Goal: Task Accomplishment & Management: Use online tool/utility

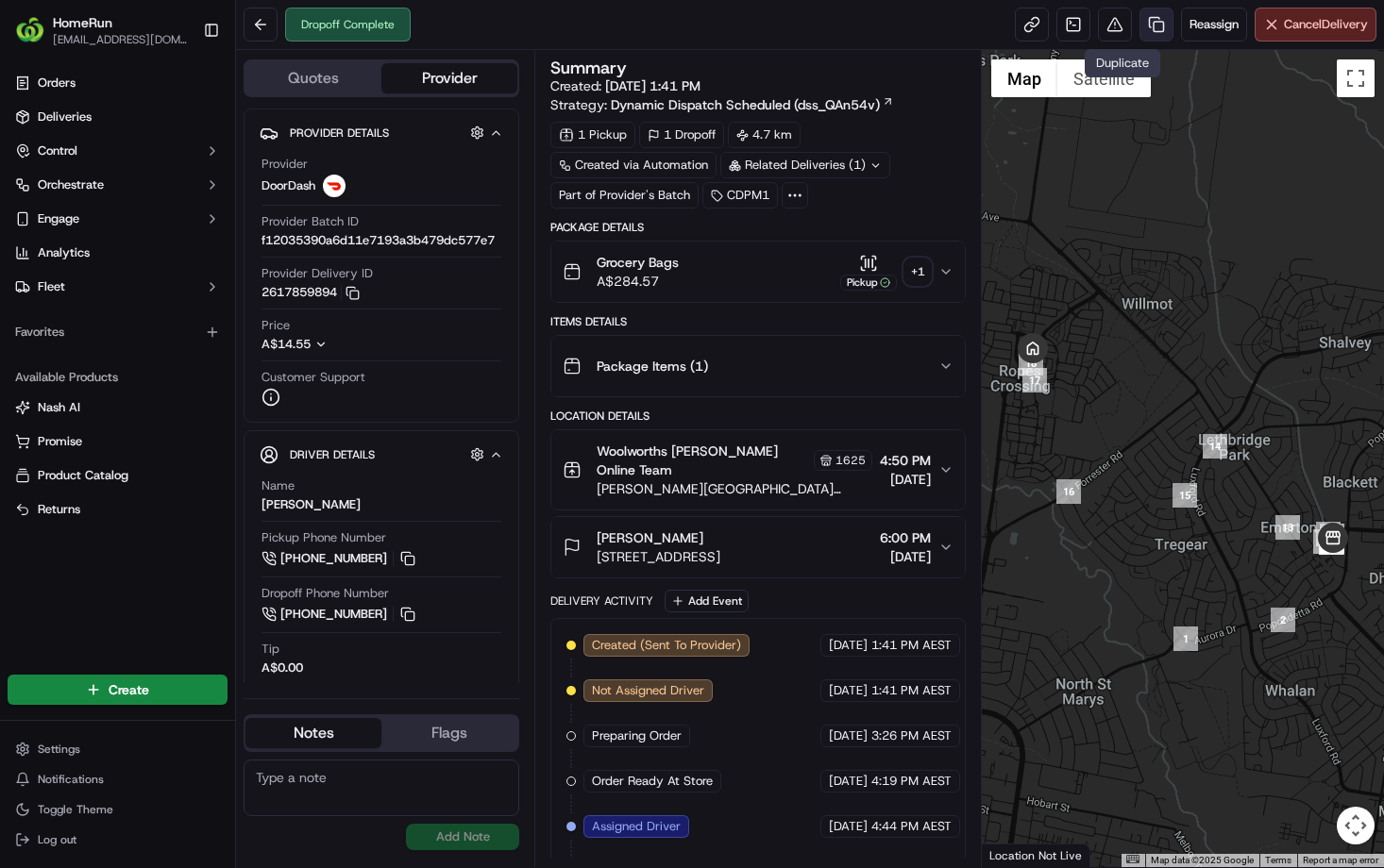
click at [1140, 27] on link at bounding box center [1156, 24] width 34 height 34
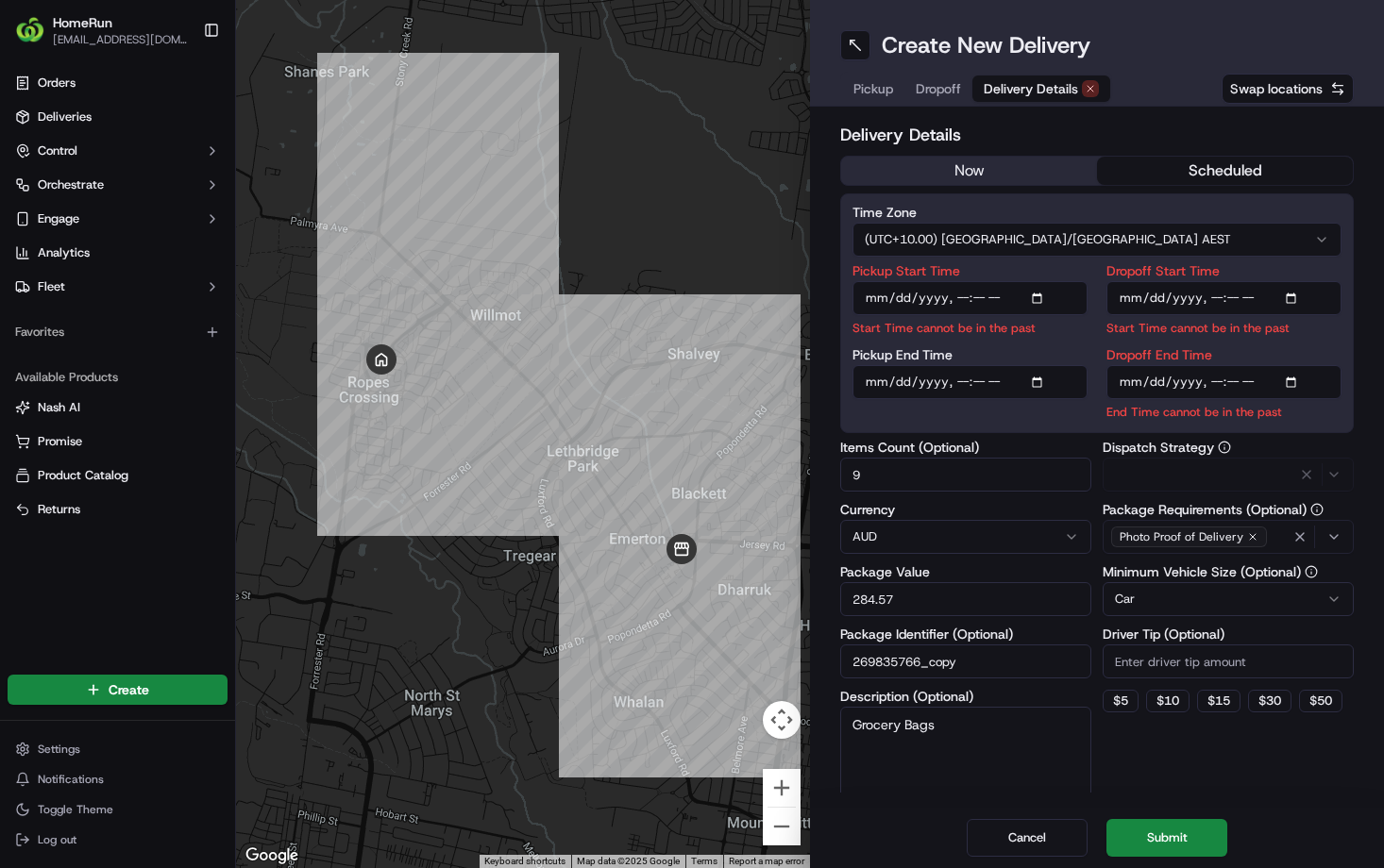
click at [1067, 98] on span "Delivery Details" at bounding box center [1031, 89] width 94 height 19
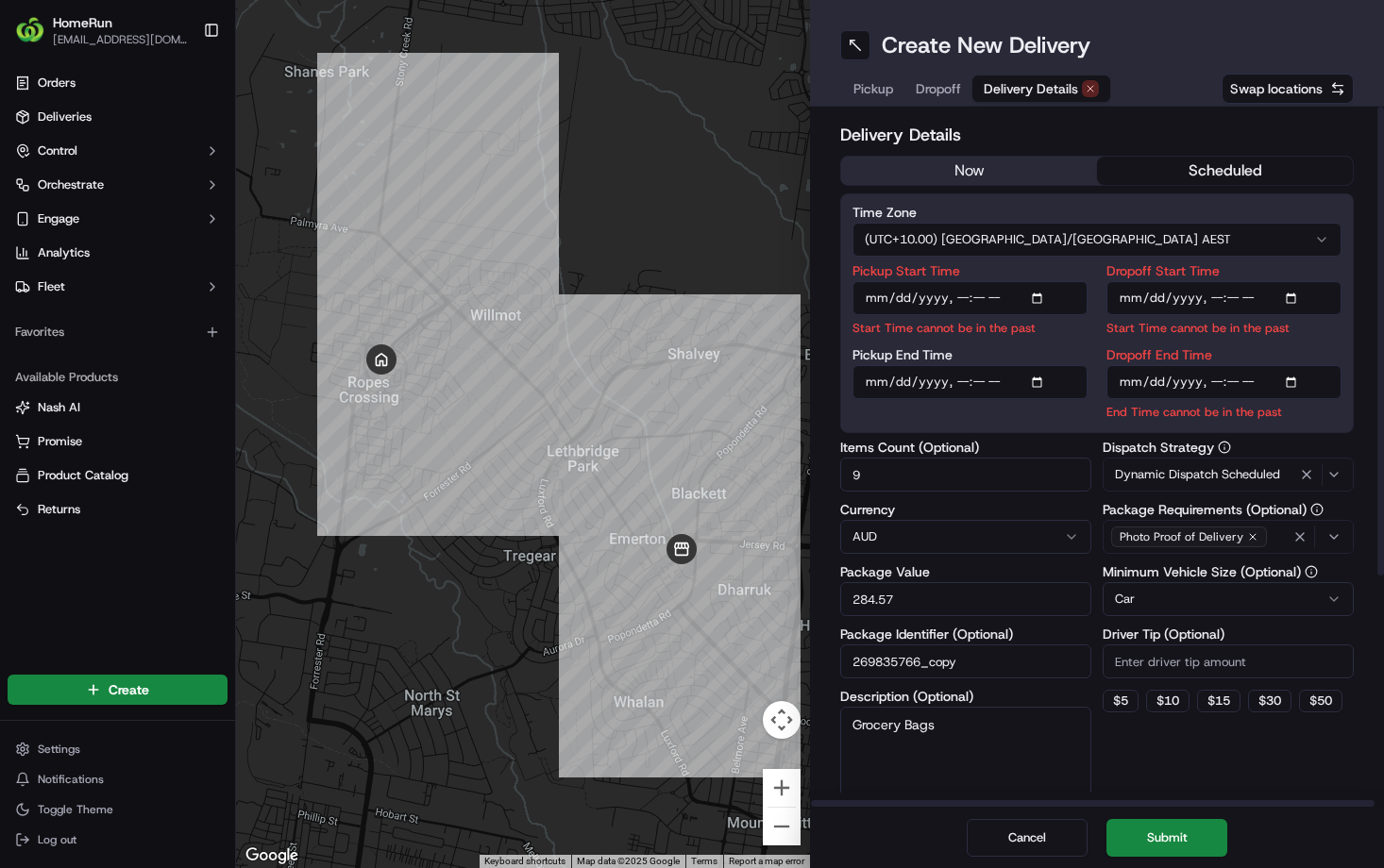
click at [999, 184] on button "now" at bounding box center [969, 170] width 256 height 28
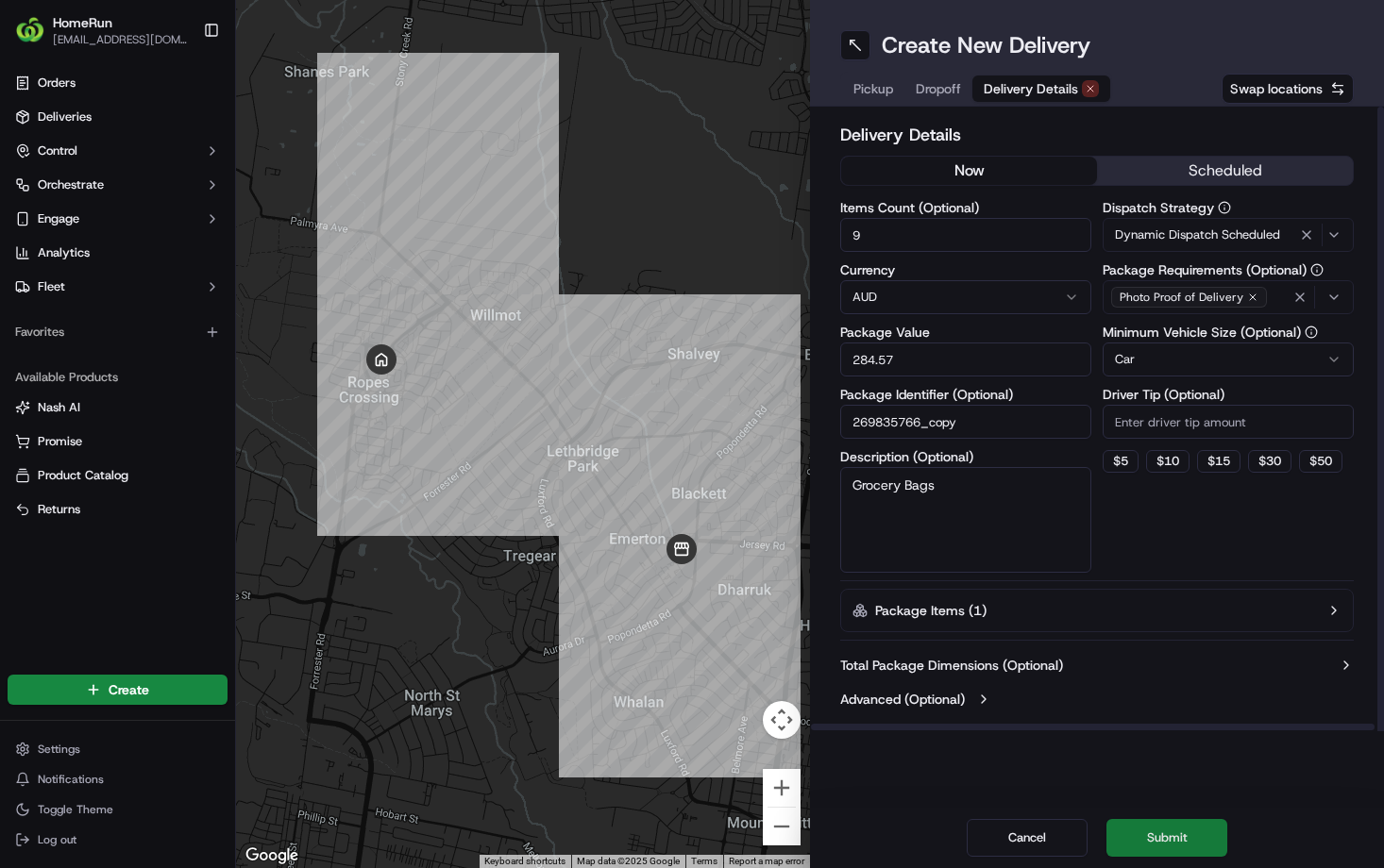
click at [1200, 824] on button "Submit" at bounding box center [1167, 837] width 121 height 38
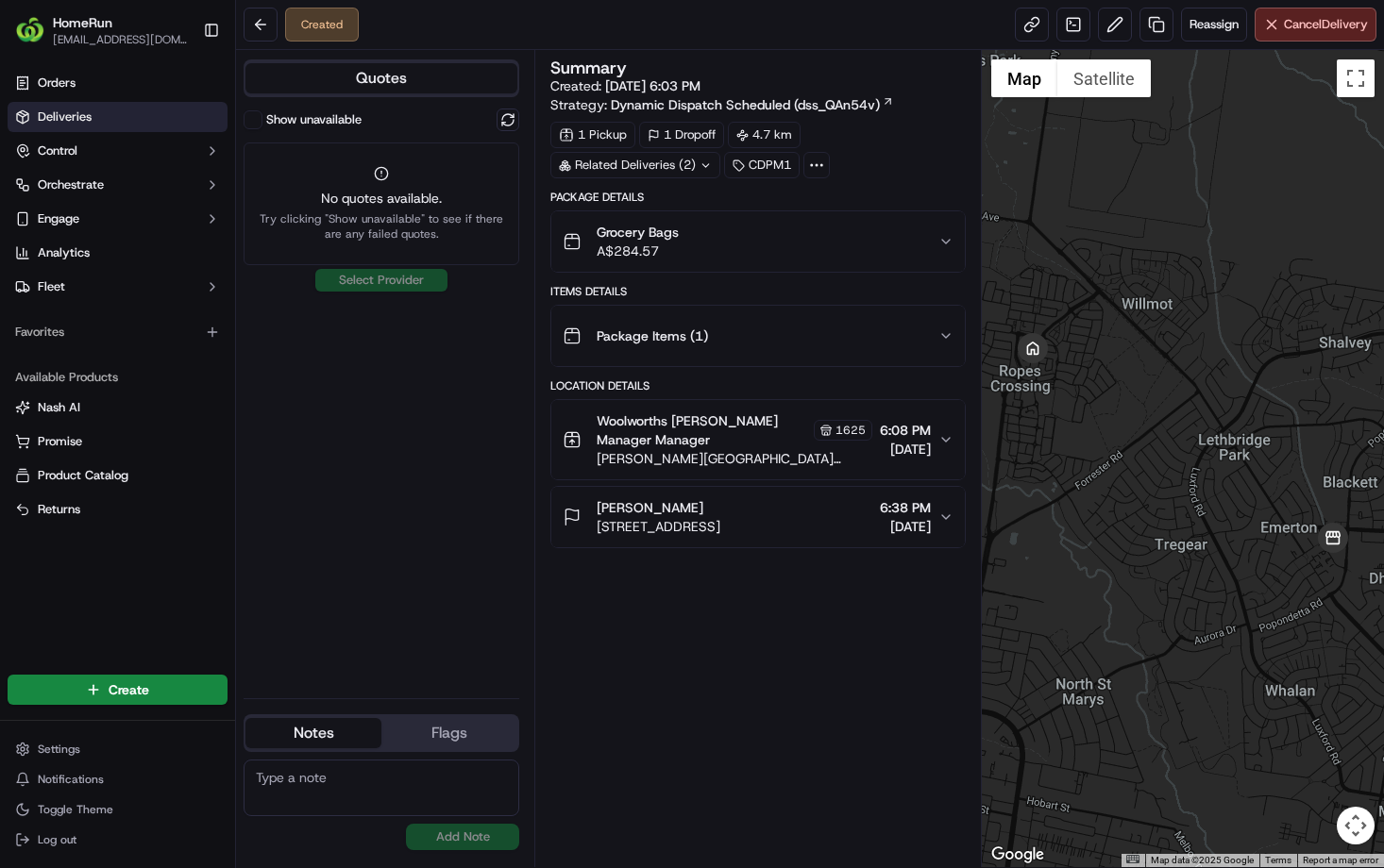
click at [113, 132] on link "Deliveries" at bounding box center [117, 116] width 220 height 30
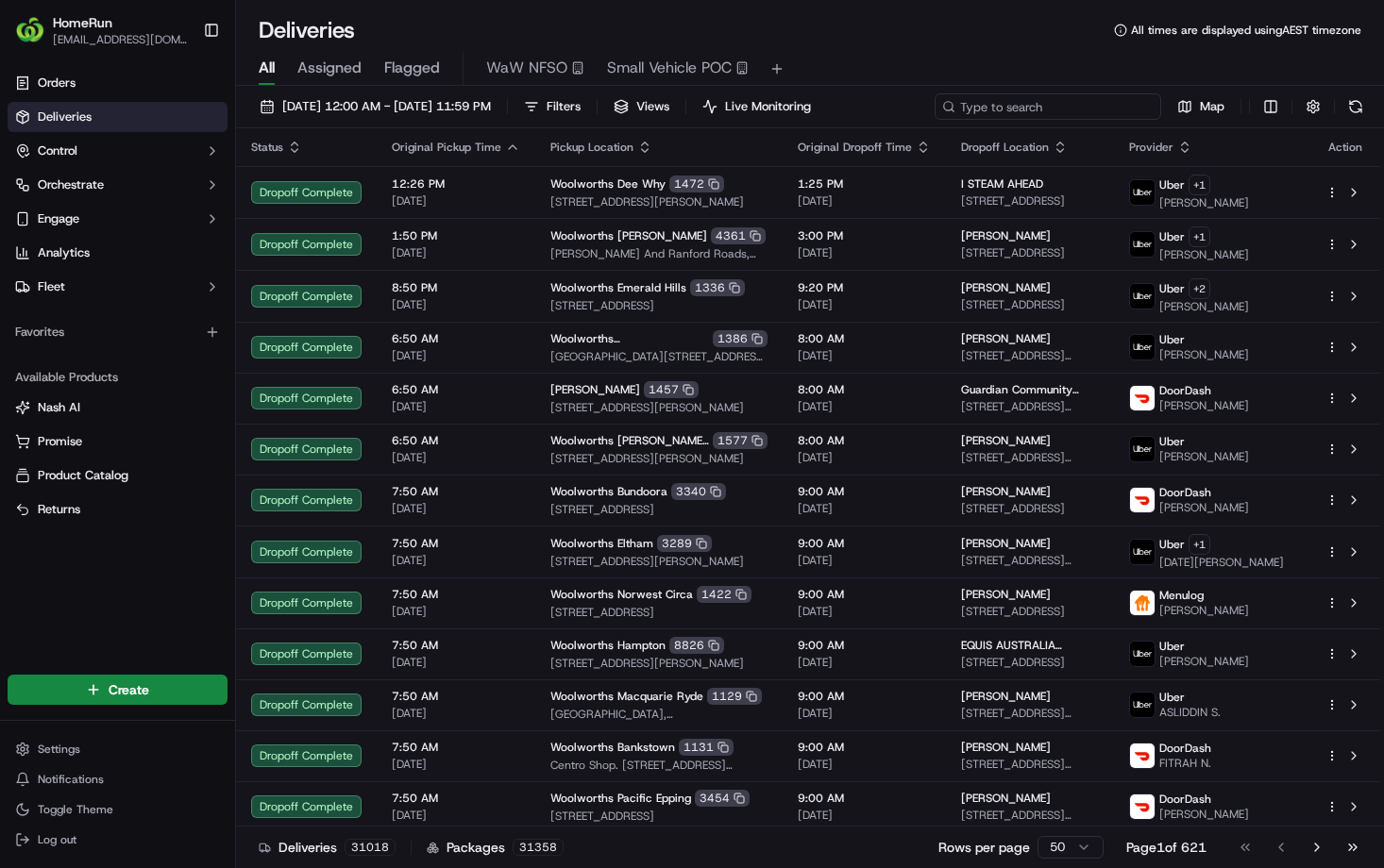
paste input "269835766"
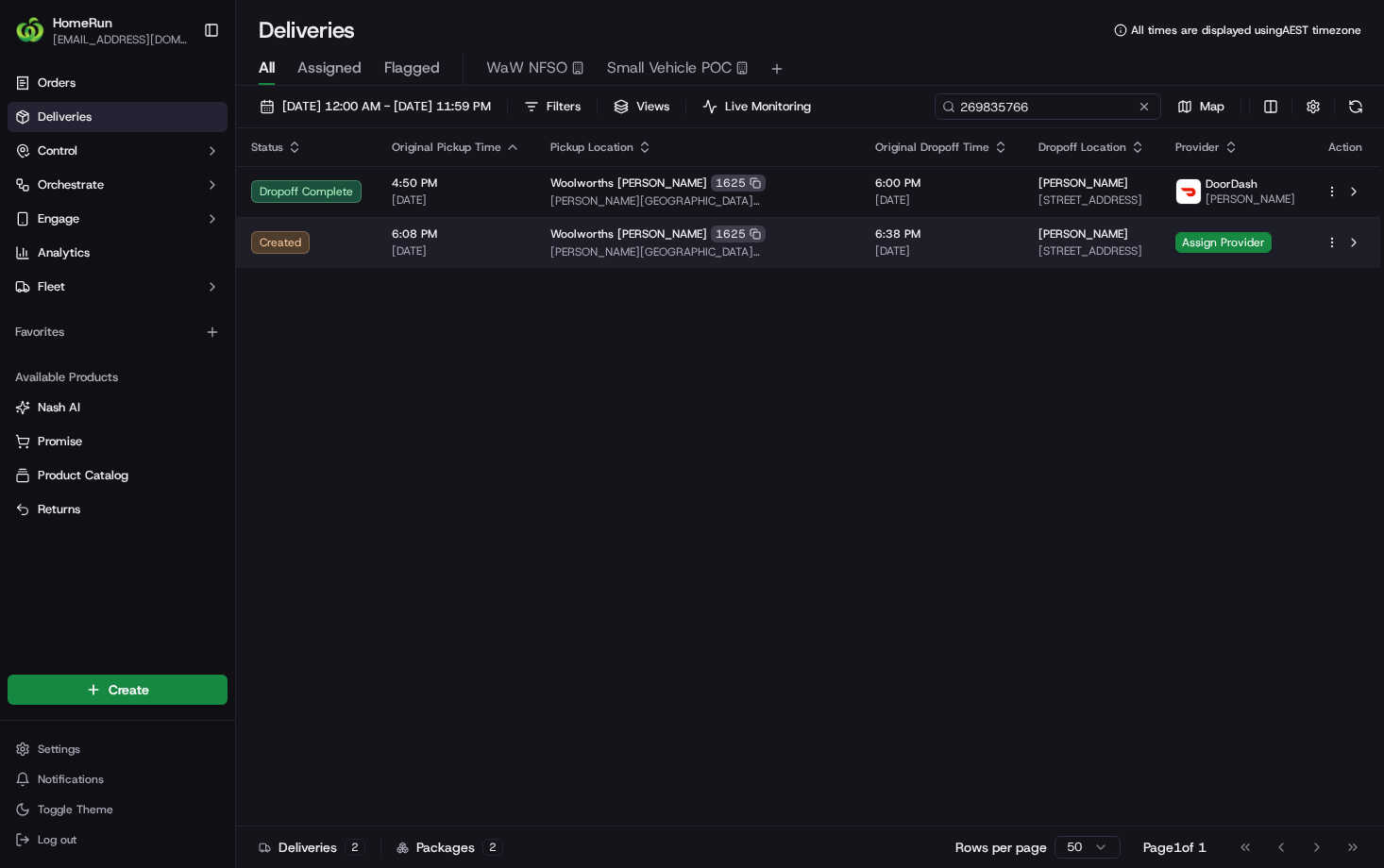
type input "269835766"
click at [521, 259] on span "[DATE]" at bounding box center [455, 251] width 128 height 15
click at [1256, 253] on span "Assign Provider" at bounding box center [1223, 243] width 96 height 21
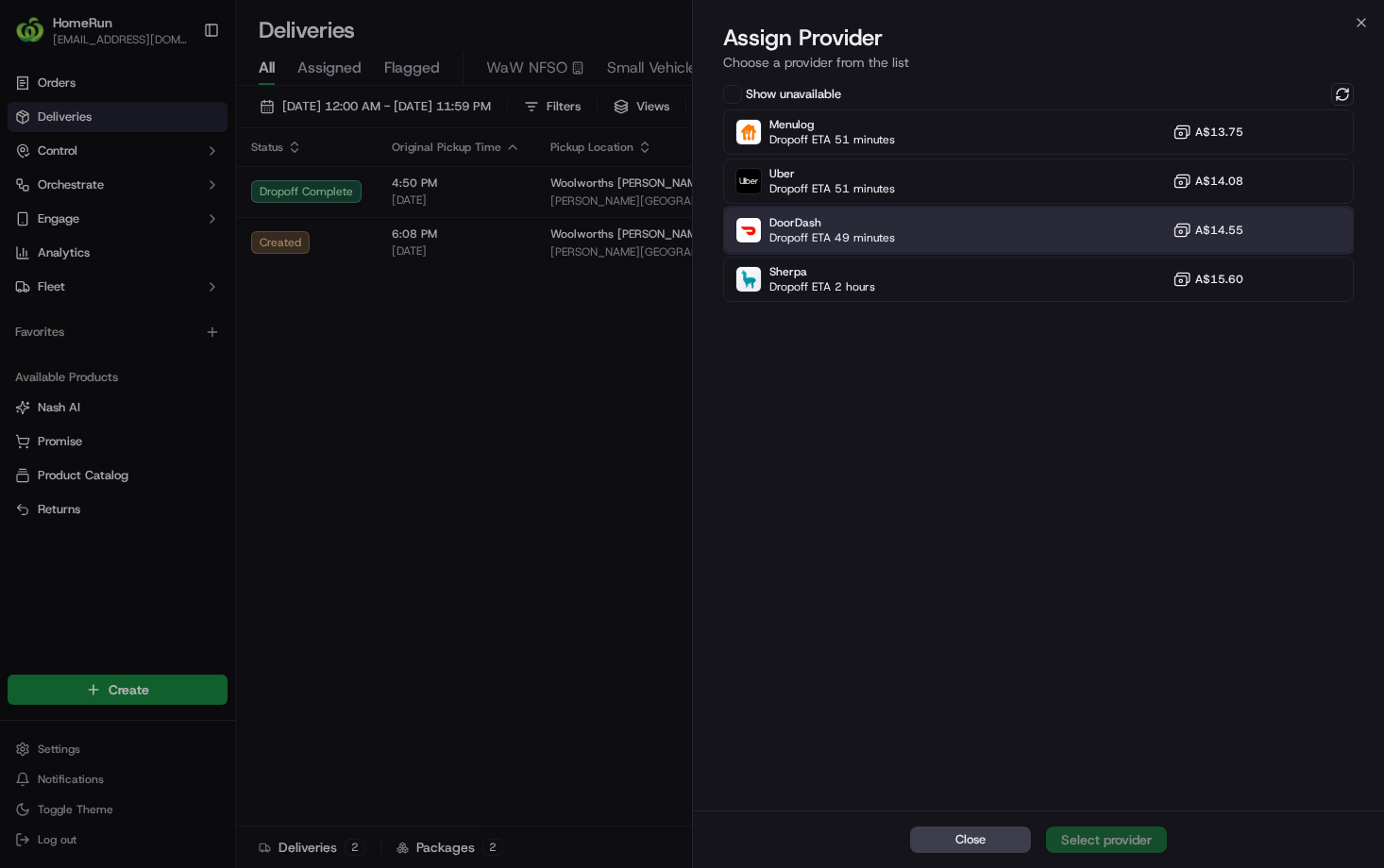
click at [956, 253] on div "DoorDash Dropoff ETA 49 minutes A$14.55" at bounding box center [1038, 230] width 630 height 45
click at [1112, 845] on div "Assign Provider" at bounding box center [1107, 840] width 92 height 19
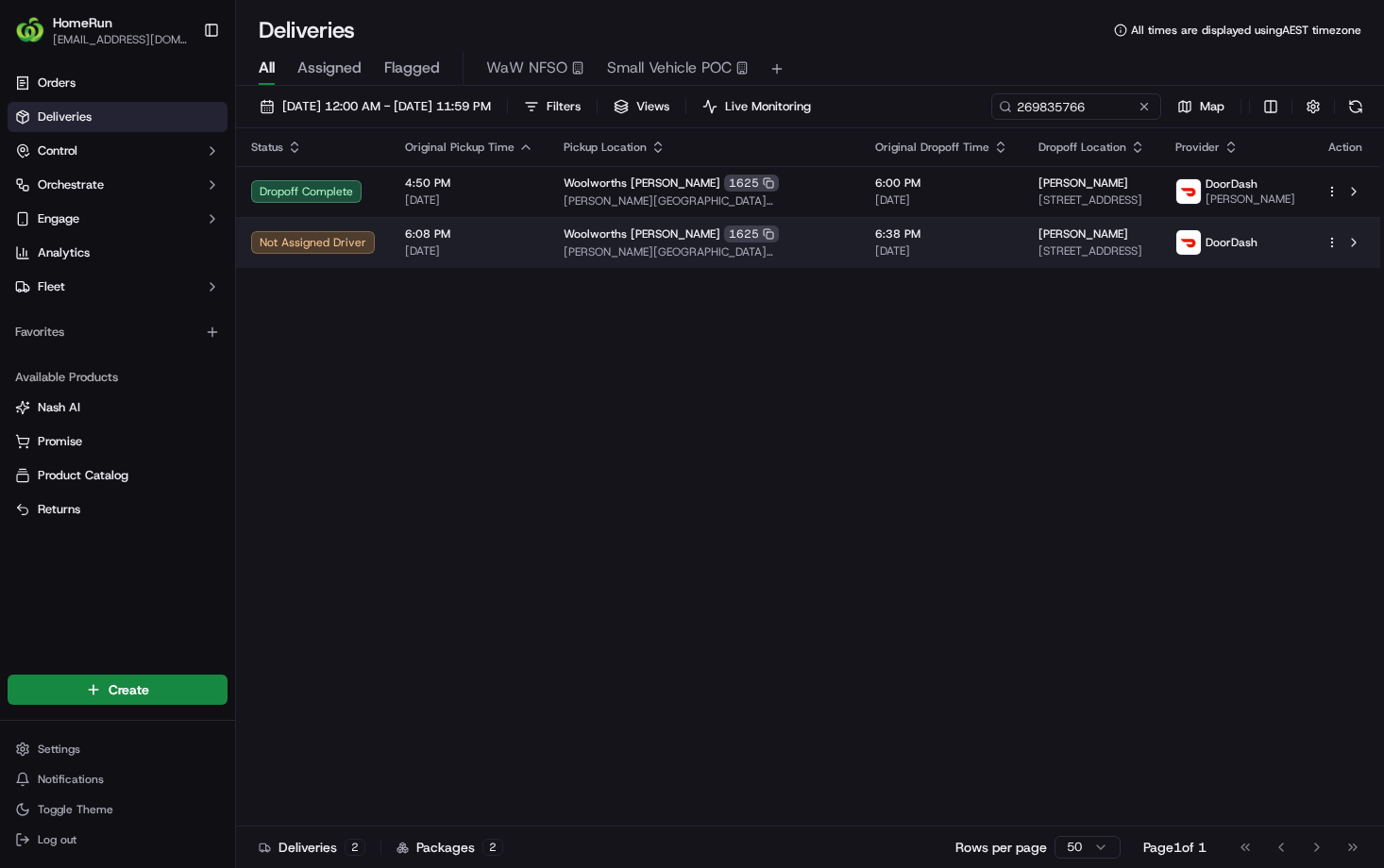
click at [930, 259] on span "[DATE]" at bounding box center [941, 251] width 133 height 15
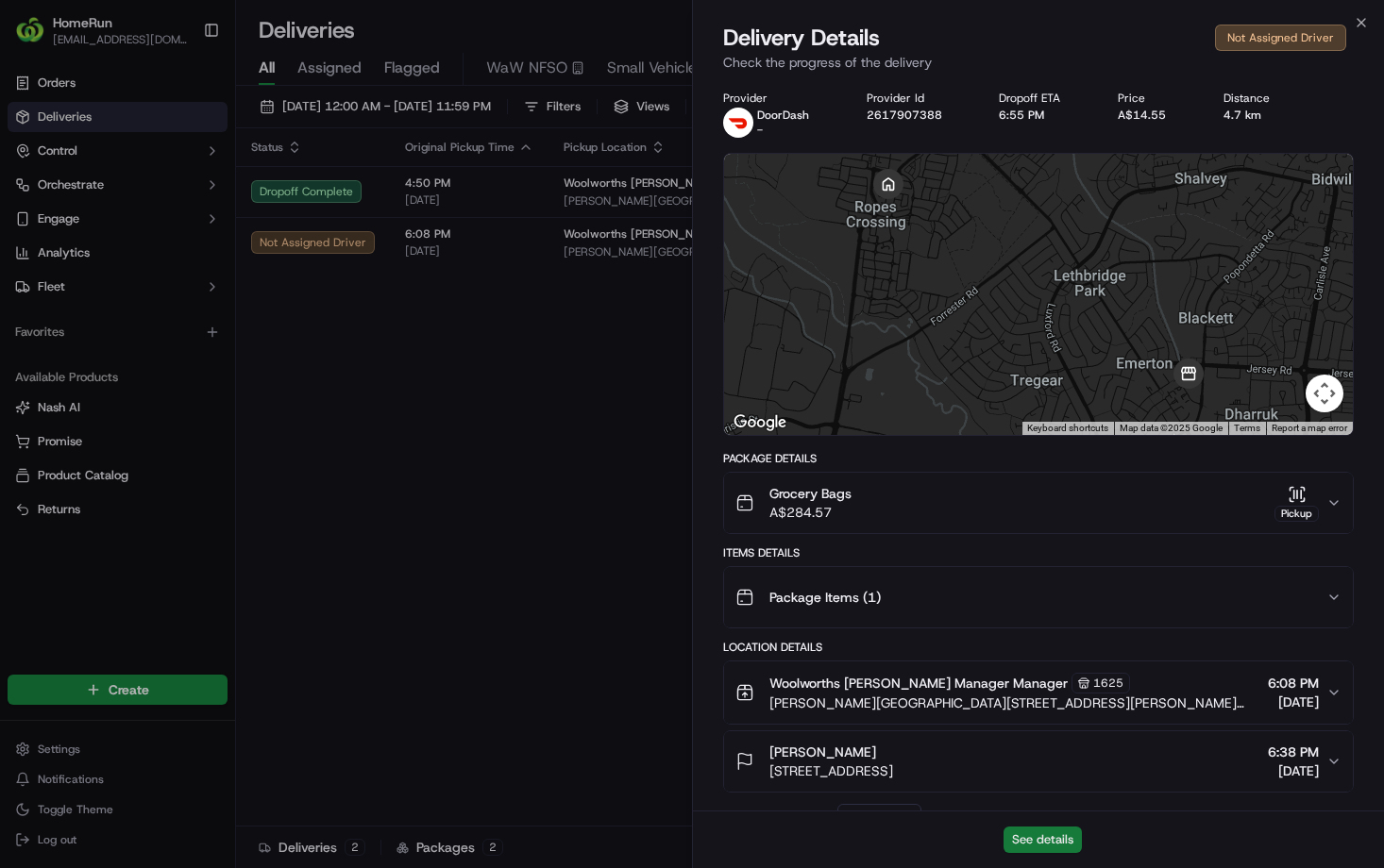
click at [1040, 842] on button "See details" at bounding box center [1042, 839] width 78 height 26
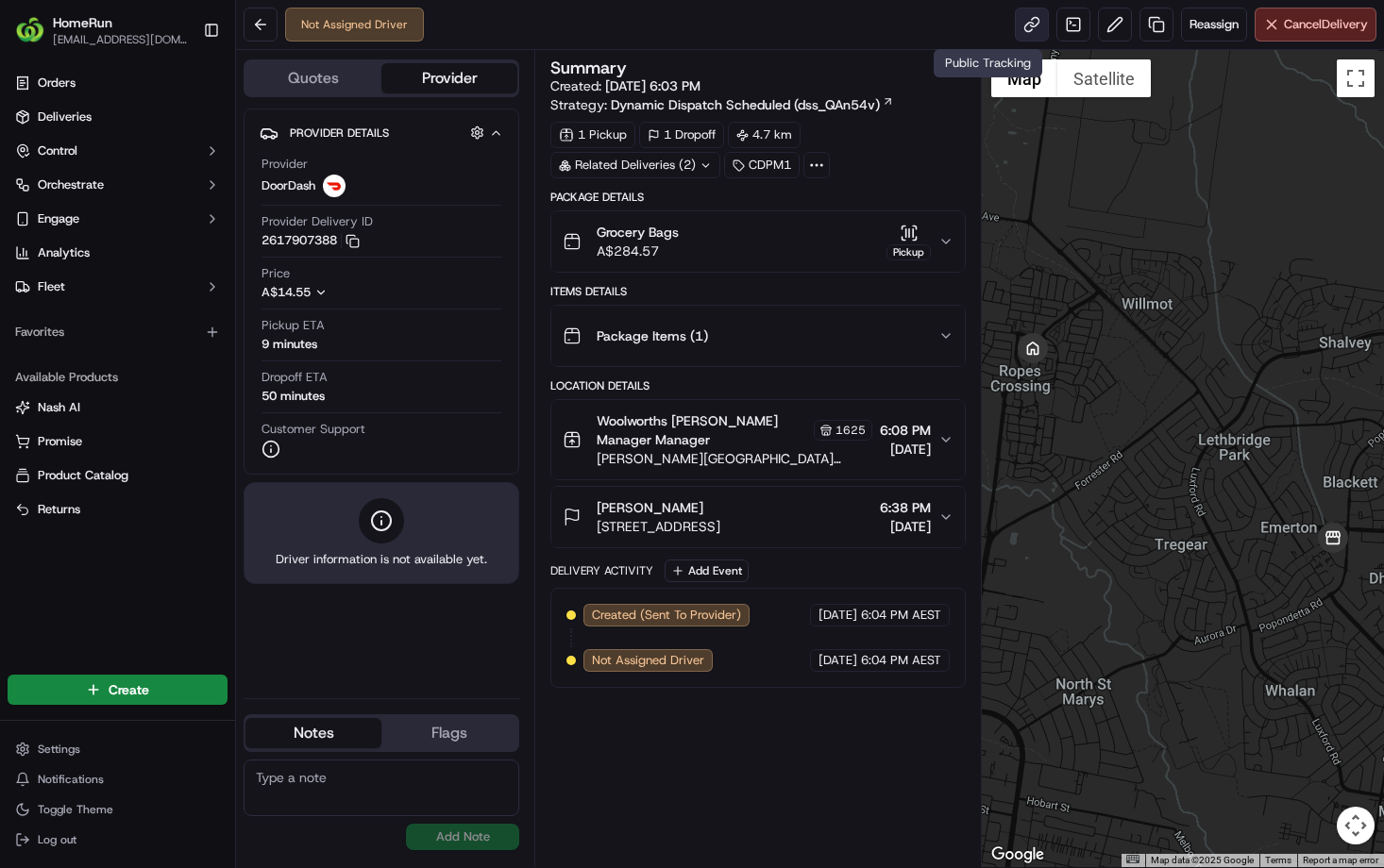
click at [1015, 36] on link at bounding box center [1032, 24] width 34 height 34
